Goal: Check status: Check status

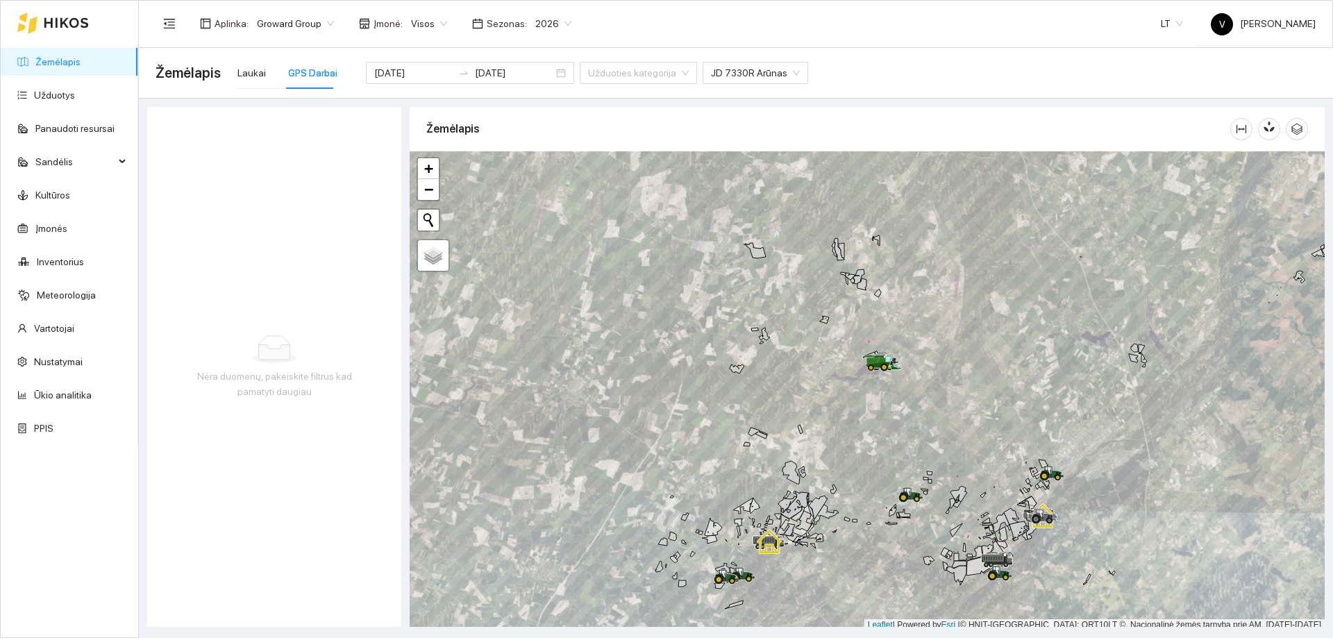
scroll to position [4, 0]
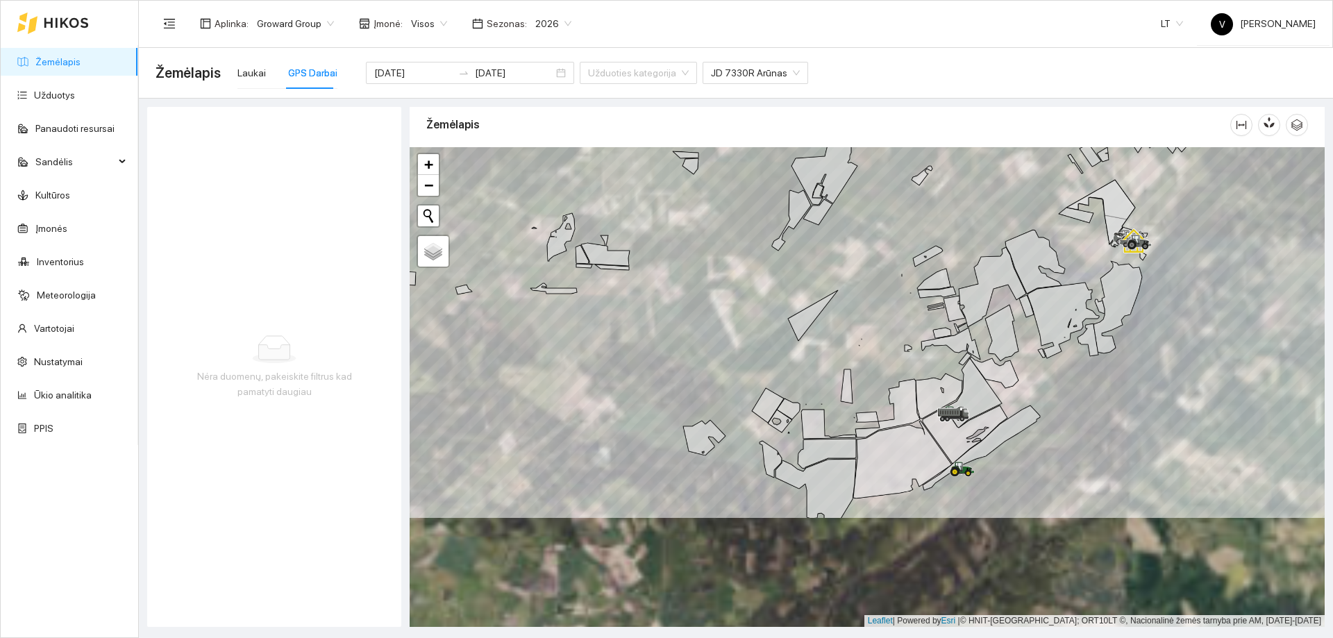
drag, startPoint x: 951, startPoint y: 383, endPoint x: 962, endPoint y: 316, distance: 67.6
click at [954, 374] on icon at bounding box center [939, 396] width 47 height 45
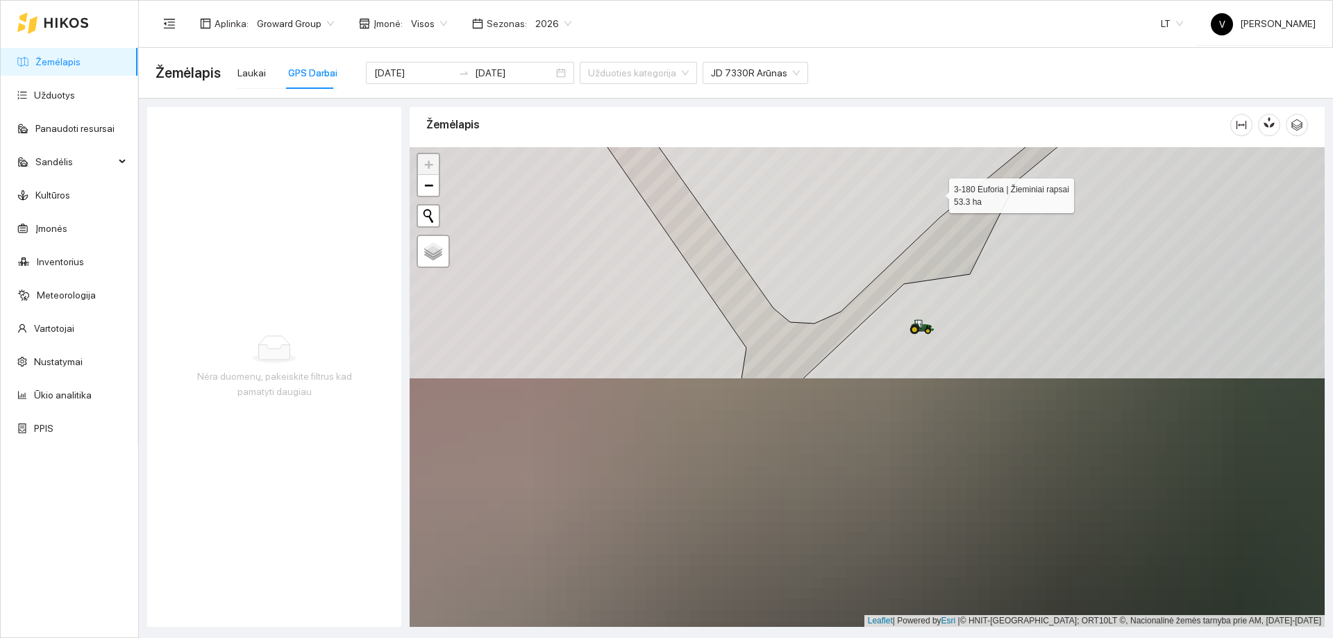
drag, startPoint x: 934, startPoint y: 218, endPoint x: 939, endPoint y: 195, distance: 23.4
click at [937, 187] on icon at bounding box center [923, 62] width 1018 height 521
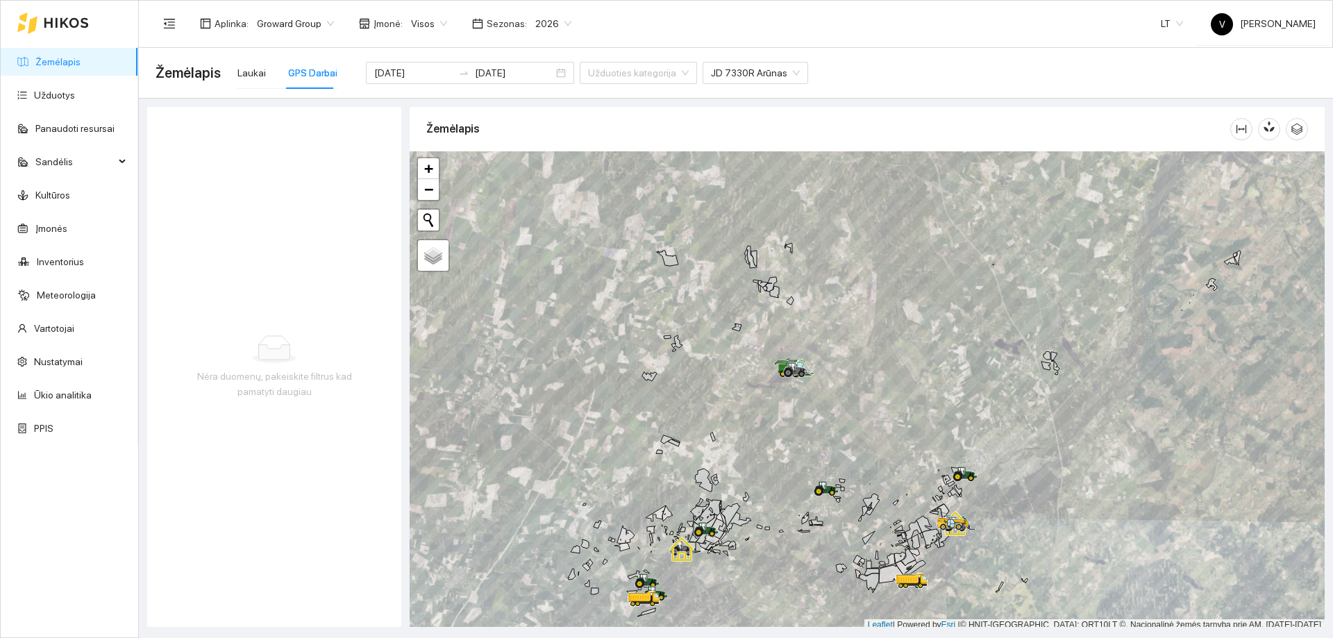
scroll to position [4, 0]
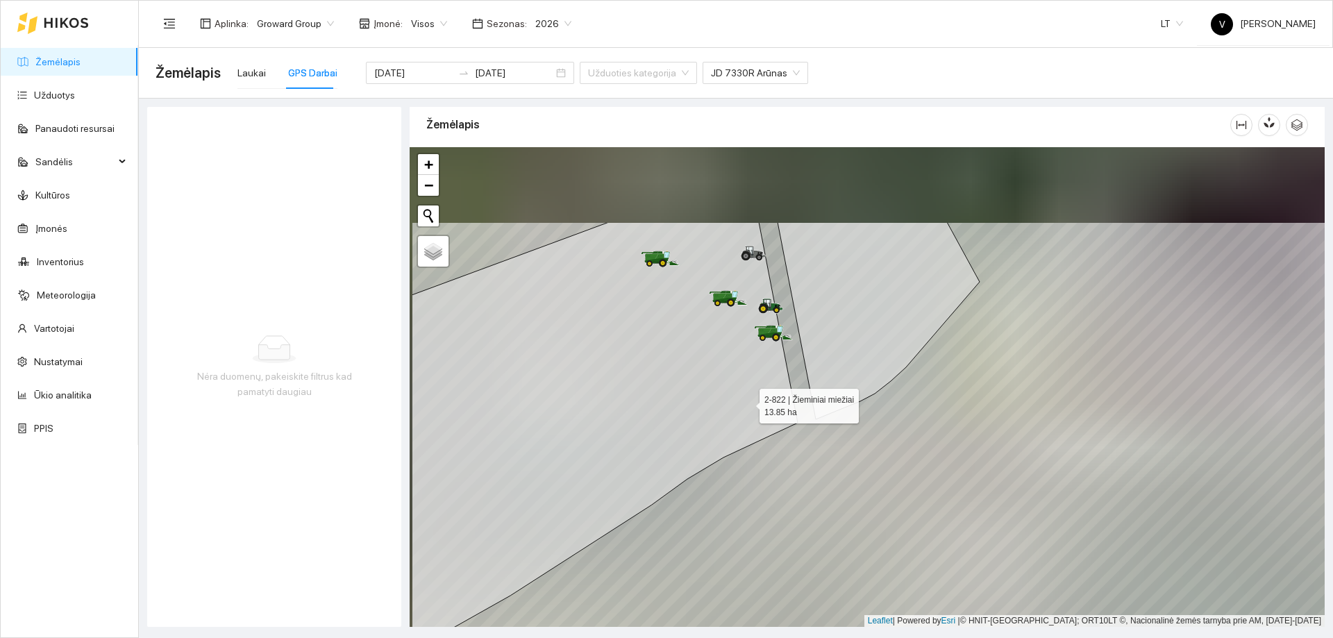
drag, startPoint x: 696, startPoint y: 321, endPoint x: 752, endPoint y: 425, distance: 117.4
click at [752, 425] on icon at bounding box center [605, 436] width 386 height 429
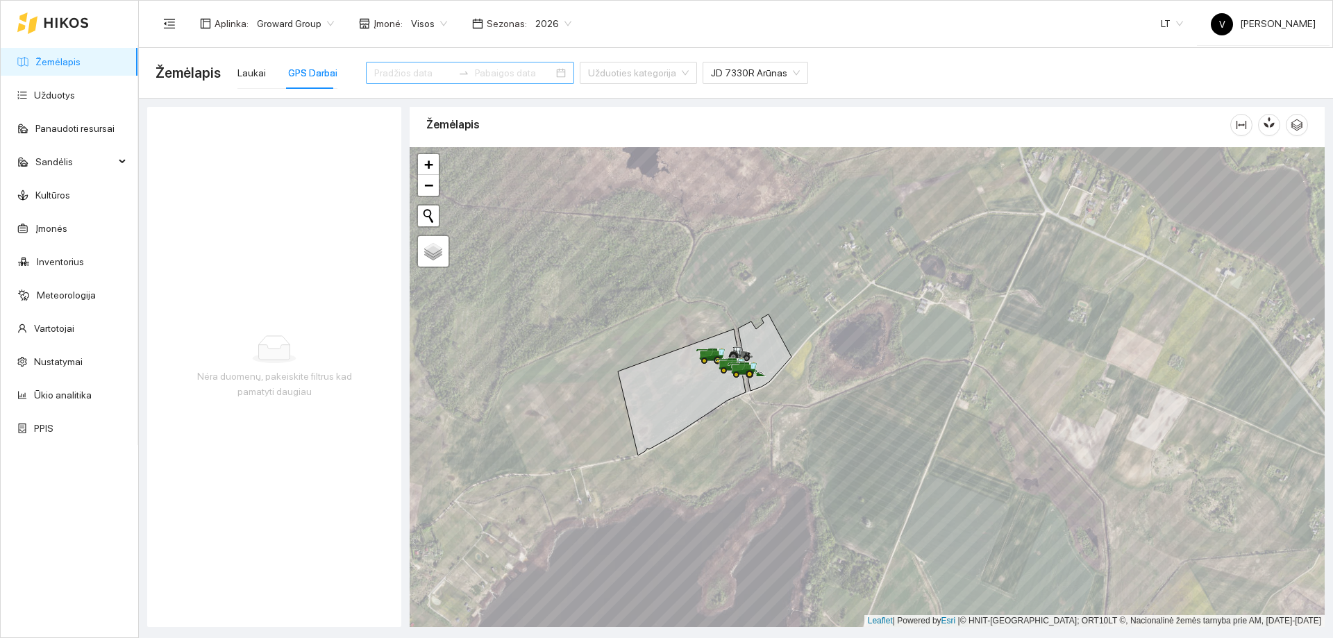
click at [532, 76] on div at bounding box center [470, 73] width 208 height 22
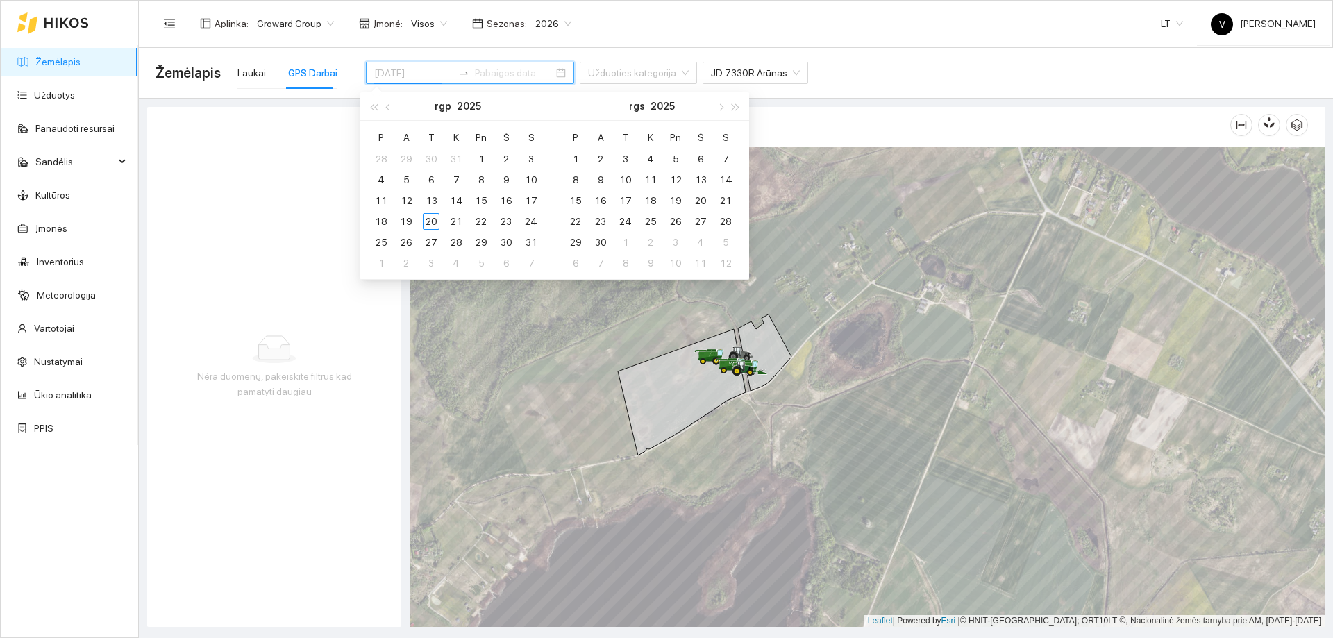
type input "2025-07-29"
type input "[DATE]"
click at [428, 221] on div "20" at bounding box center [431, 221] width 17 height 17
click at [287, 135] on div "Nėra duomenų, pakeiskite filtrus kad pamatyti daugiau" at bounding box center [274, 367] width 254 height 520
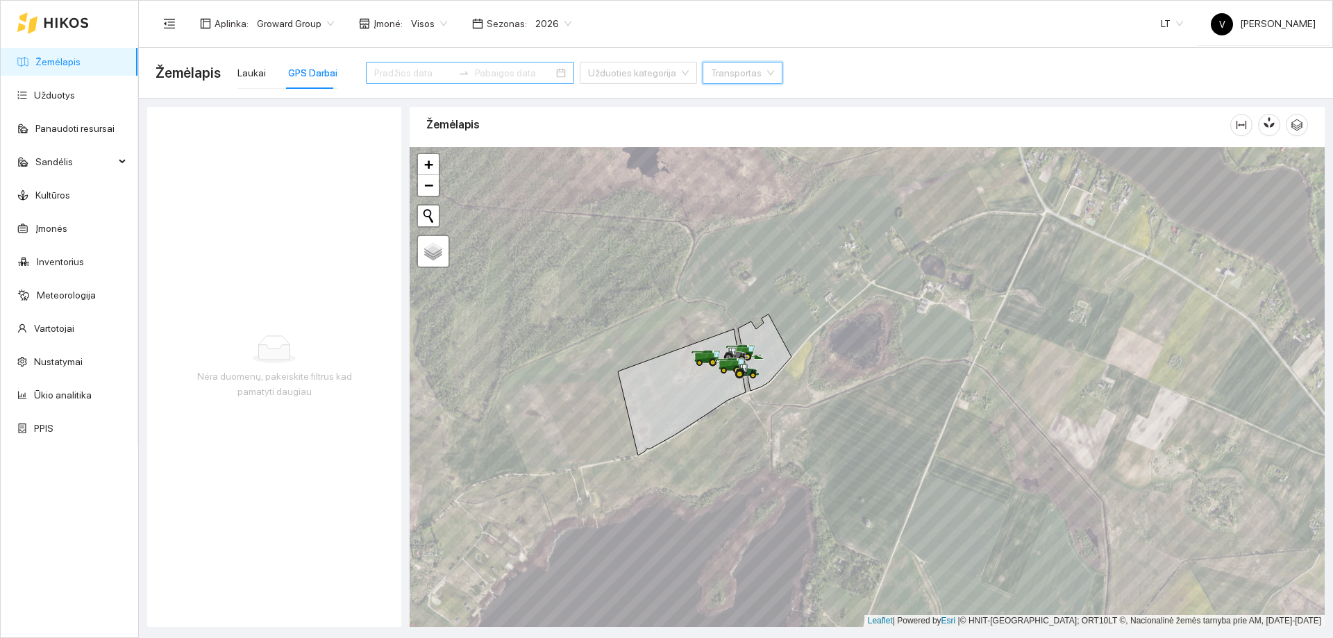
click at [235, 72] on span "Laukai GPS Darbai Užduoties kategorija Transportas" at bounding box center [505, 73] width 553 height 56
click at [306, 76] on div "GPS Darbai" at bounding box center [312, 72] width 49 height 15
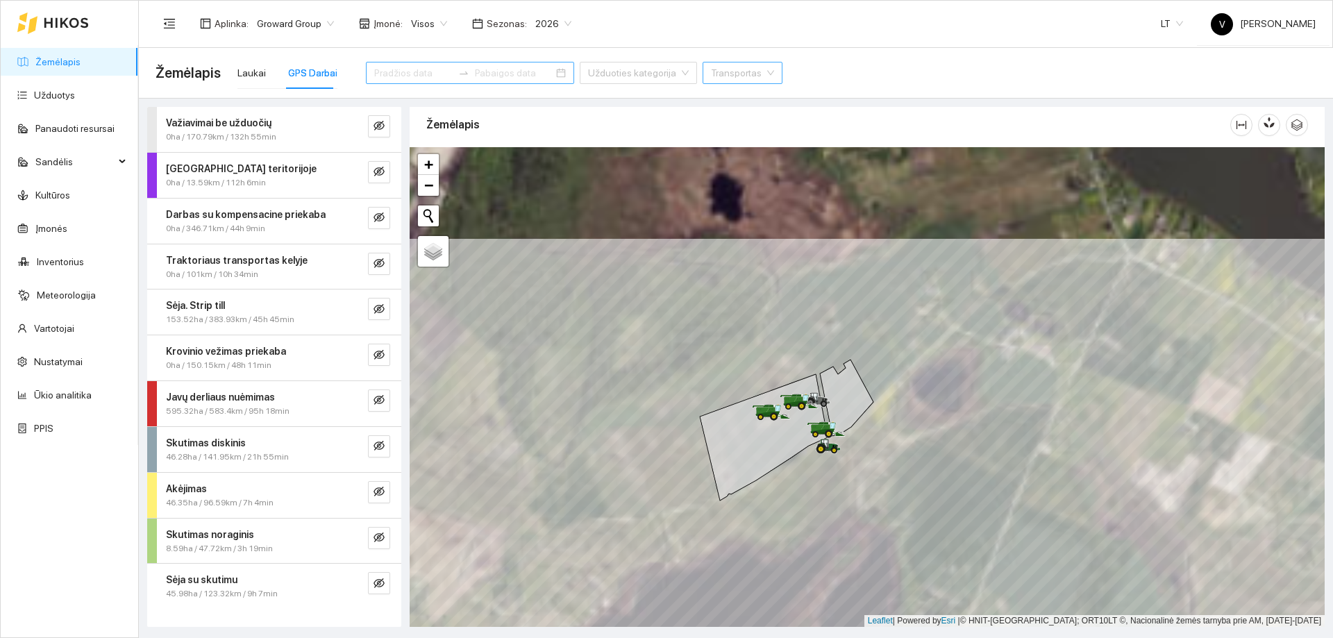
drag, startPoint x: 746, startPoint y: 328, endPoint x: 707, endPoint y: 435, distance: 114.4
click at [707, 435] on icon at bounding box center [764, 437] width 128 height 126
